Goal: Information Seeking & Learning: Learn about a topic

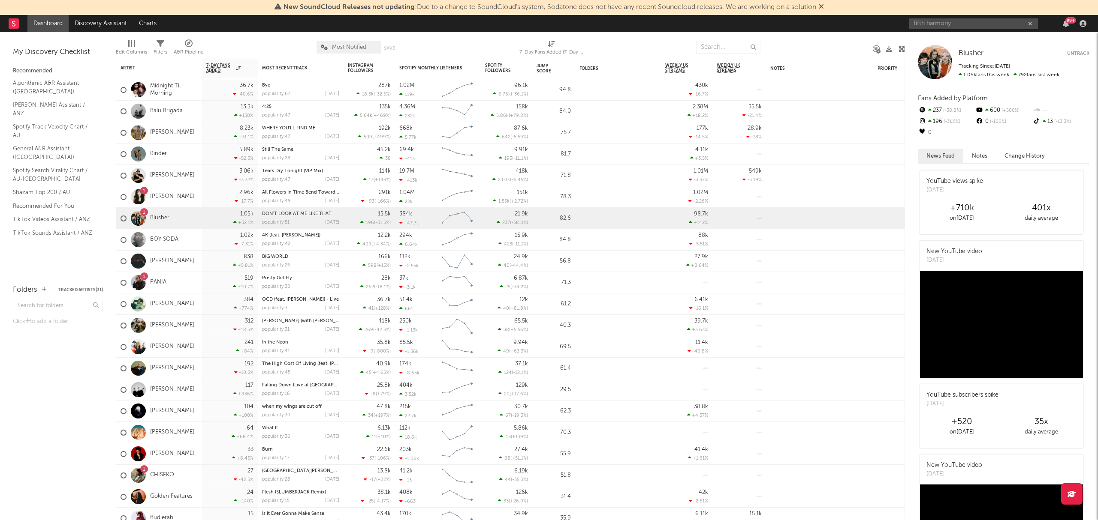
type input "fifth harmony"
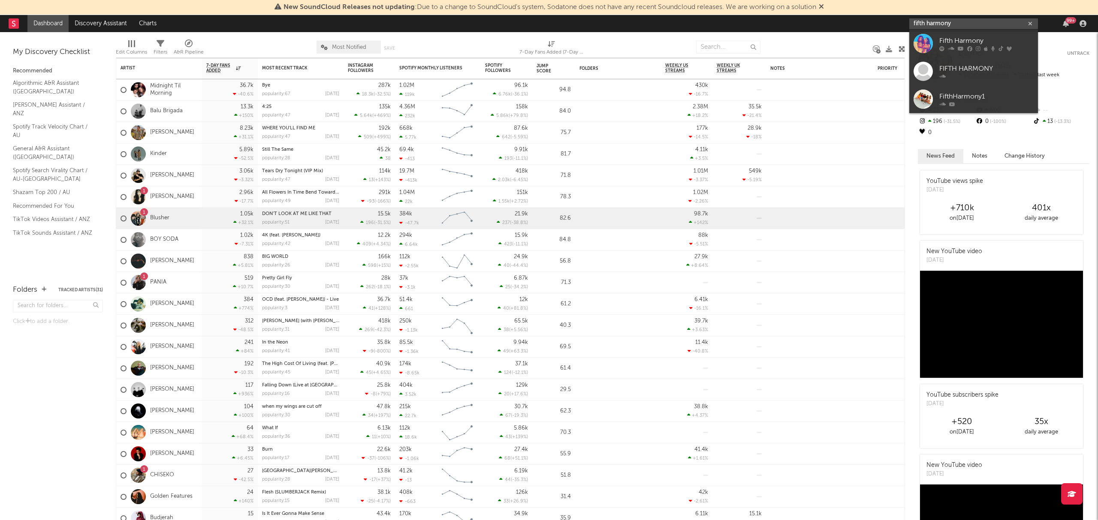
click at [954, 21] on input "fifth harmony" at bounding box center [973, 23] width 129 height 11
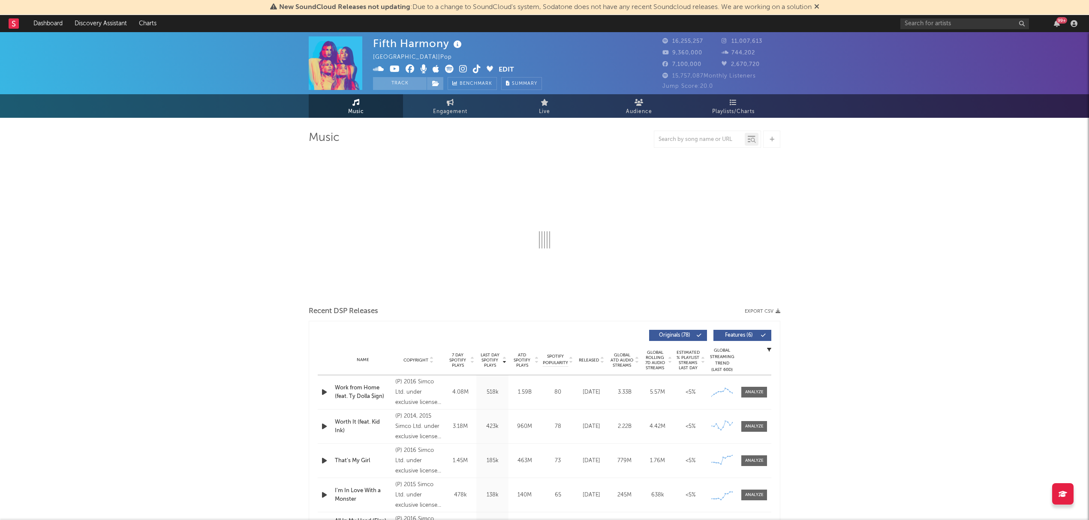
select select "6m"
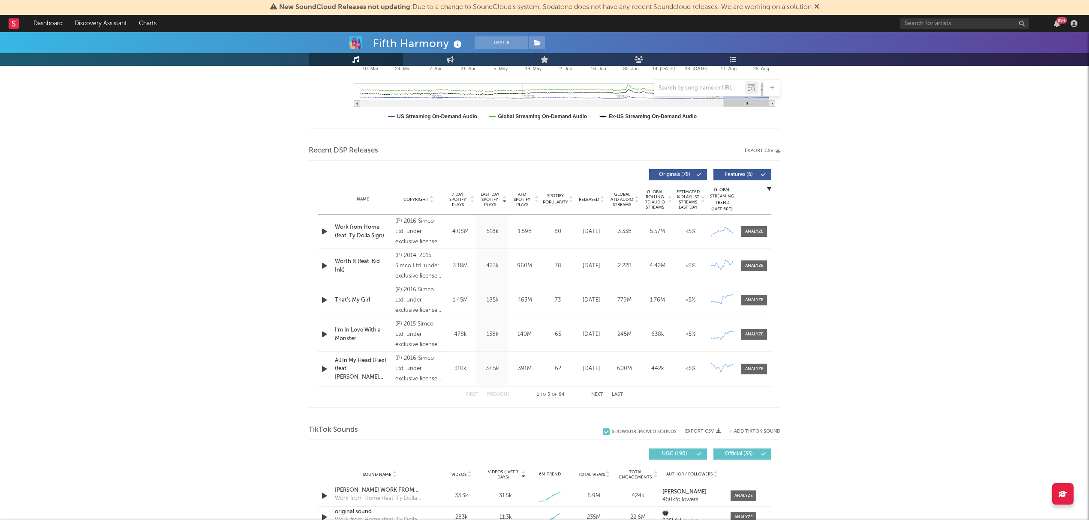
scroll to position [400, 0]
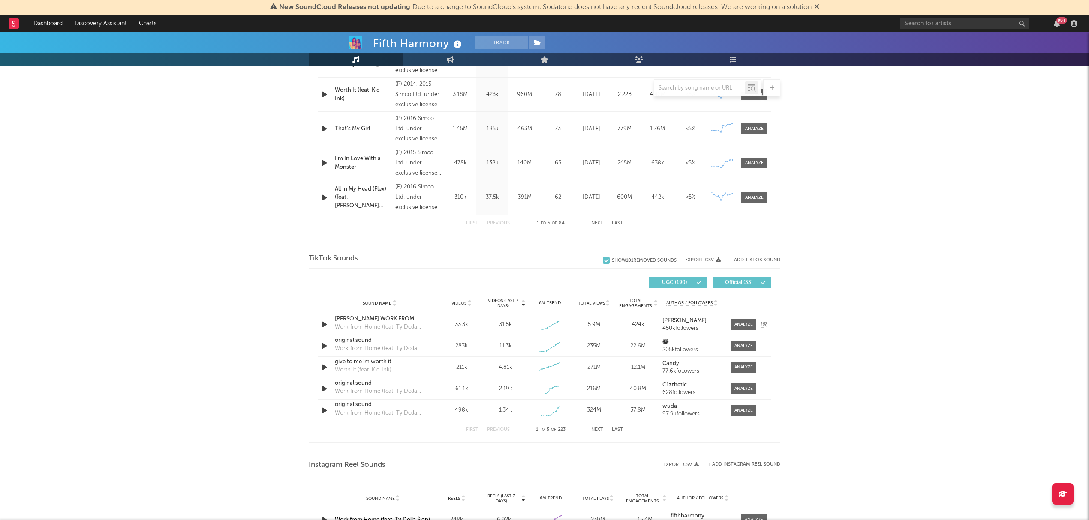
click at [375, 318] on div "BETTY X WORK FROM HOME" at bounding box center [380, 319] width 90 height 9
